Goal: Task Accomplishment & Management: Use online tool/utility

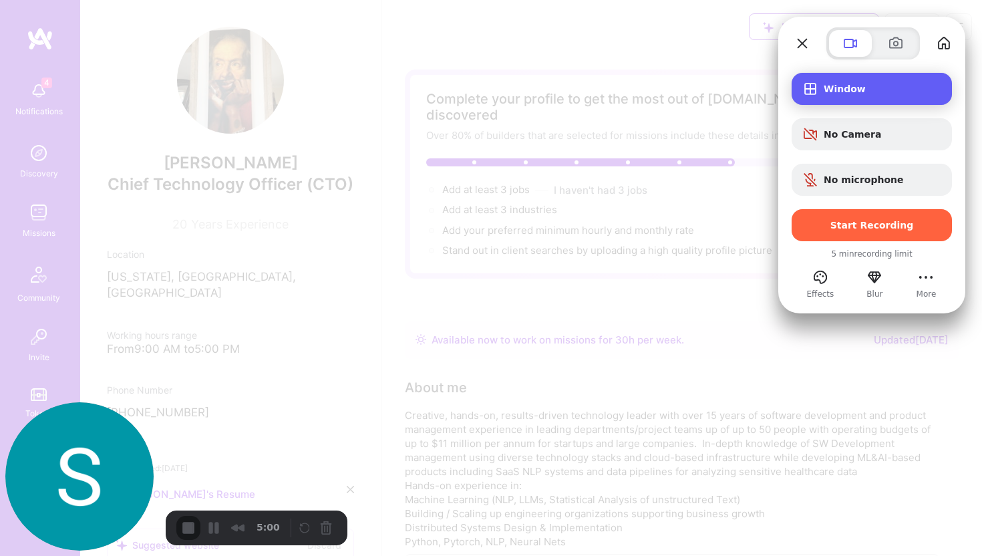
click at [870, 93] on span "Window" at bounding box center [882, 88] width 118 height 11
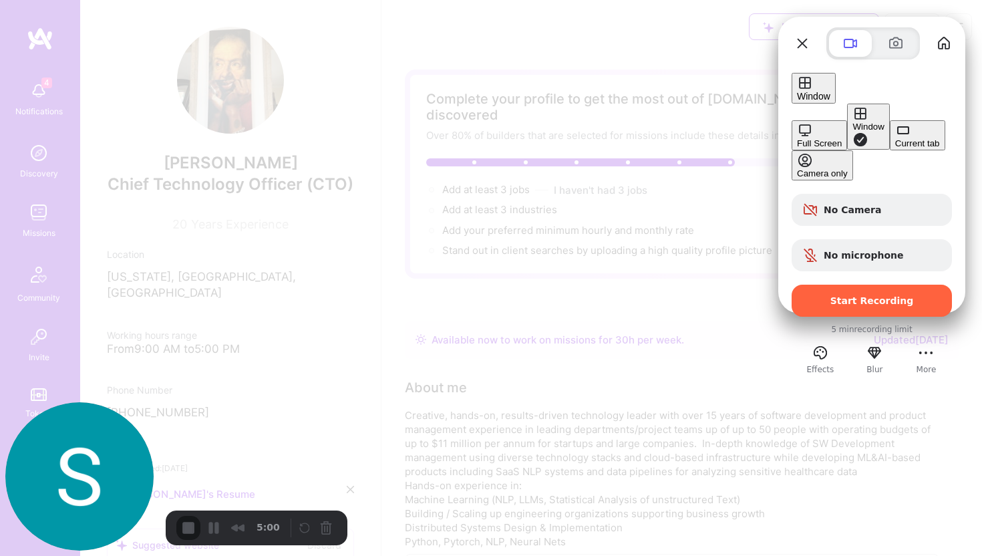
click at [889, 150] on button "Current tab" at bounding box center [916, 135] width 55 height 30
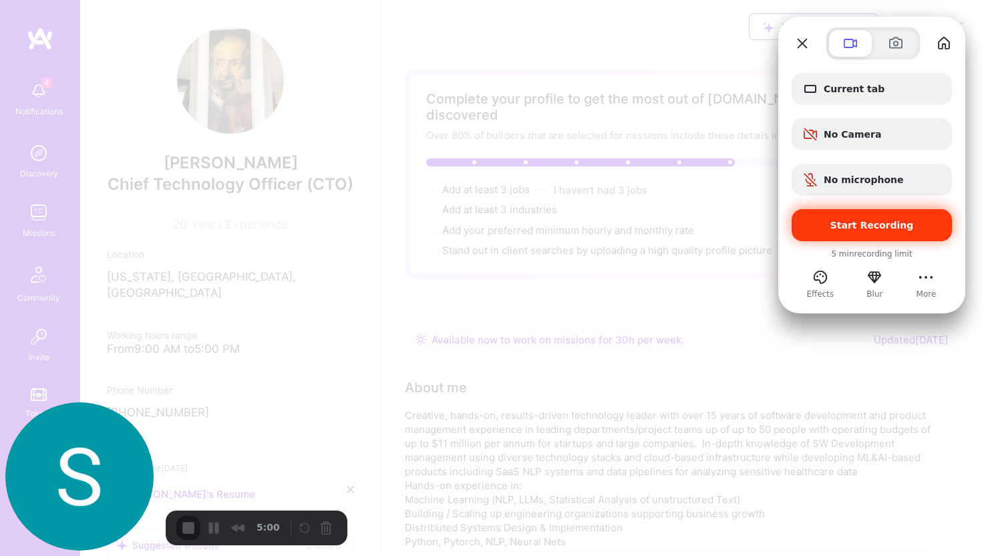
click at [874, 224] on span "Start Recording" at bounding box center [871, 225] width 83 height 11
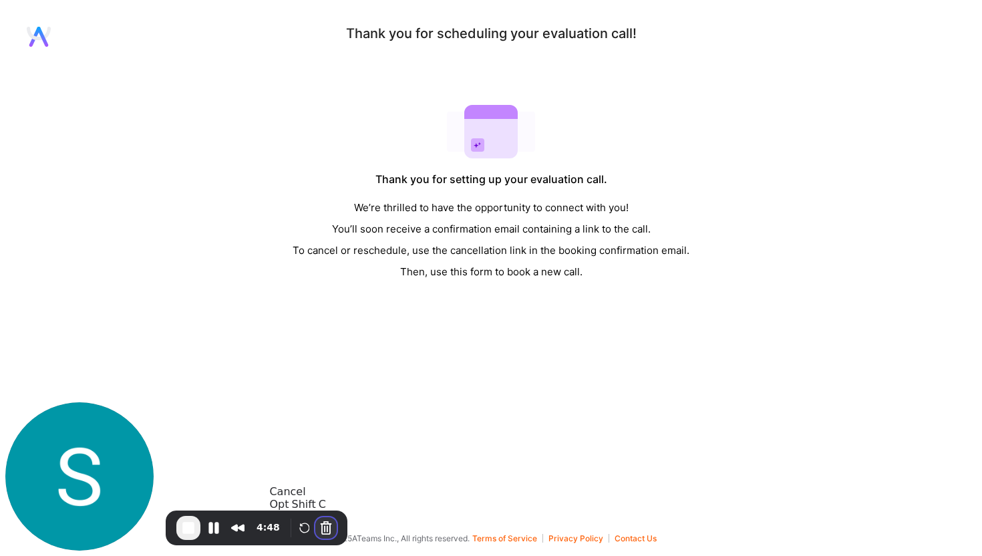
click at [321, 527] on button "Cancel Recording" at bounding box center [325, 527] width 21 height 21
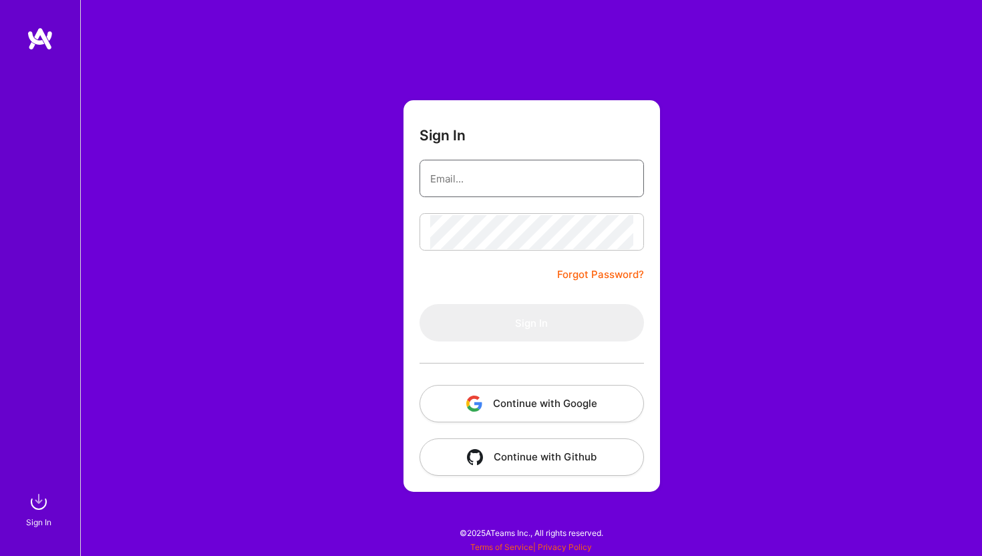
type input "sarahjanemills@gmail.com"
click at [582, 399] on button "Continue with Google" at bounding box center [531, 403] width 224 height 37
